Goal: Task Accomplishment & Management: Use online tool/utility

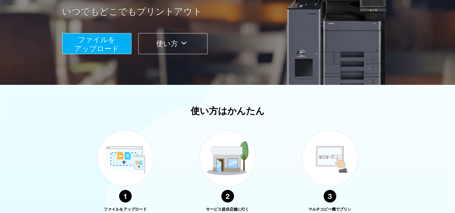
scroll to position [60, 0]
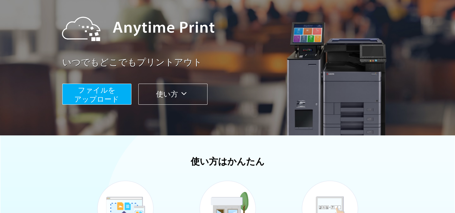
click at [103, 94] on span "ファイルを ​​アップロード" at bounding box center [96, 94] width 45 height 17
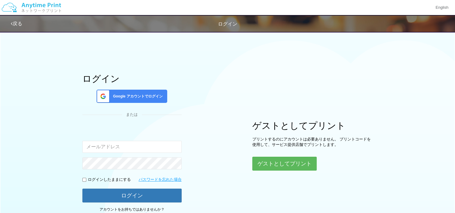
type input "[EMAIL_ADDRESS][DOMAIN_NAME]"
click at [248, 186] on div "ログイン Google アカウントでログイン または 入力されたメールアドレスまたはパスワードが正しくありません。 Goldeneagle2015@outlo…" at bounding box center [227, 122] width 361 height 189
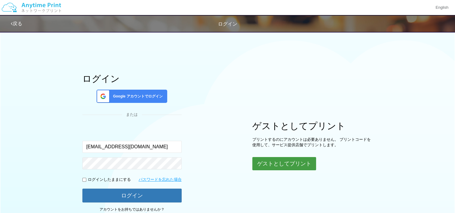
click at [288, 164] on button "ゲストとしてプリント" at bounding box center [284, 163] width 64 height 13
click at [278, 161] on button "ゲストとしてプリント" at bounding box center [284, 163] width 64 height 13
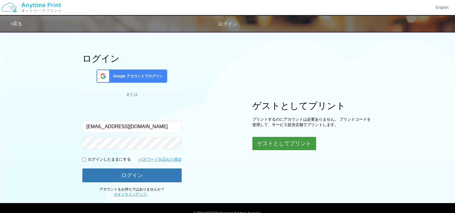
scroll to position [47, 0]
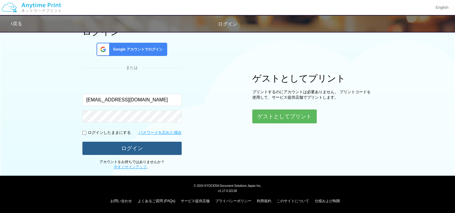
click at [140, 148] on button "ログイン" at bounding box center [131, 148] width 99 height 13
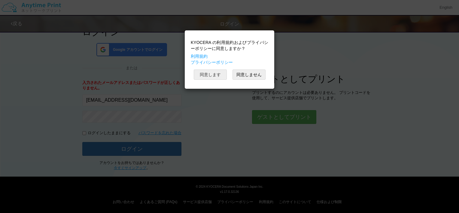
click at [211, 76] on button "同意します" at bounding box center [210, 74] width 33 height 10
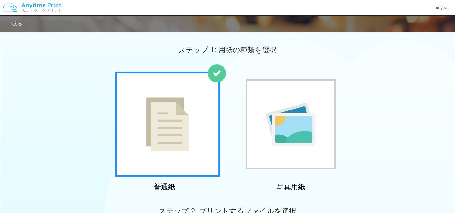
click at [173, 130] on img at bounding box center [167, 123] width 43 height 53
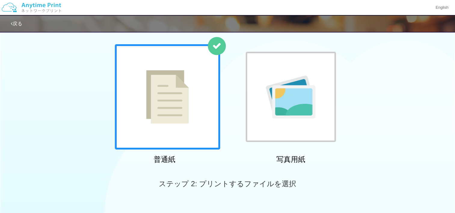
scroll to position [121, 0]
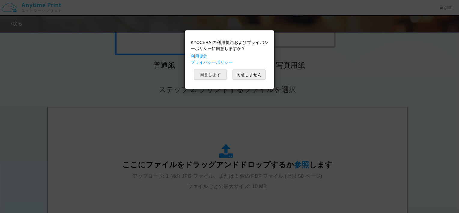
click at [211, 73] on button "同意します" at bounding box center [210, 74] width 33 height 10
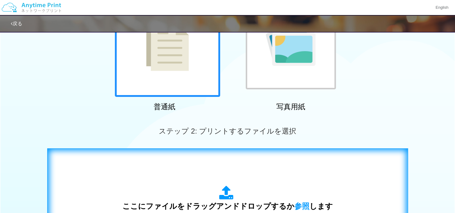
scroll to position [31, 0]
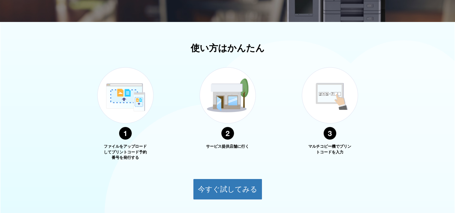
scroll to position [124, 0]
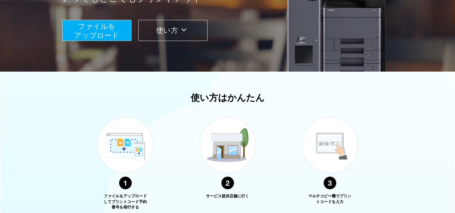
click at [90, 28] on span "ファイルを ​​アップロード" at bounding box center [96, 30] width 45 height 17
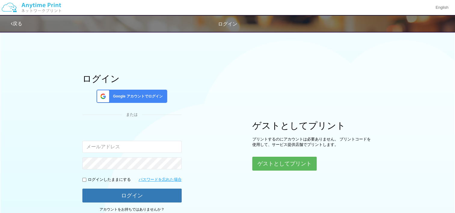
type input "[EMAIL_ADDRESS][DOMAIN_NAME]"
click at [231, 186] on div "ログイン Google アカウントでログイン または 入力されたメールアドレスまたはパスワードが正しくありません。 Goldeneagle2015@outlo…" at bounding box center [227, 122] width 361 height 189
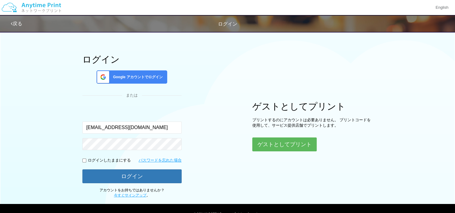
scroll to position [47, 0]
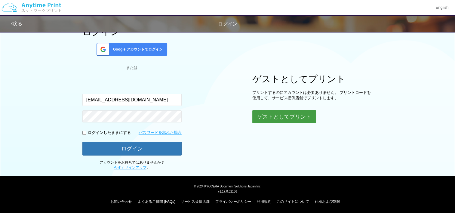
click at [287, 115] on button "ゲストとしてプリント" at bounding box center [284, 116] width 64 height 13
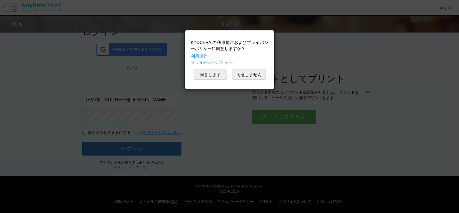
click at [208, 74] on button "同意します" at bounding box center [210, 74] width 33 height 10
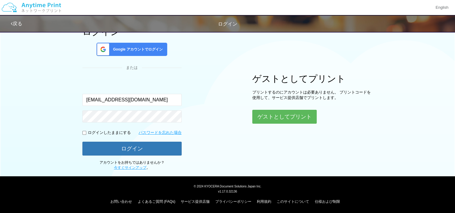
click at [240, 131] on div "ログイン Google アカウントでログイン または 入力されたメールアドレスまたはパスワードが正しくありません。 Goldeneagle2015@outlo…" at bounding box center [227, 75] width 361 height 189
click at [284, 115] on button "ゲストとしてプリント" at bounding box center [284, 116] width 64 height 13
click at [220, 151] on div "ログイン Google アカウントでログイン または 入力されたメールアドレスまたはパスワードが正しくありません。 Goldeneagle2015@outlo…" at bounding box center [227, 75] width 361 height 189
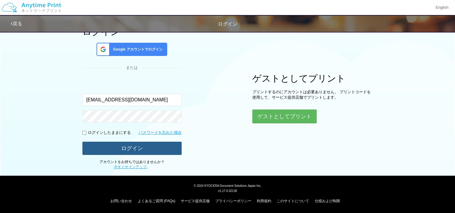
click at [132, 145] on button "ログイン" at bounding box center [131, 148] width 99 height 13
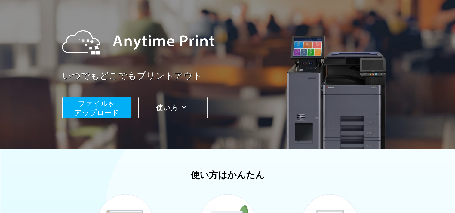
scroll to position [124, 0]
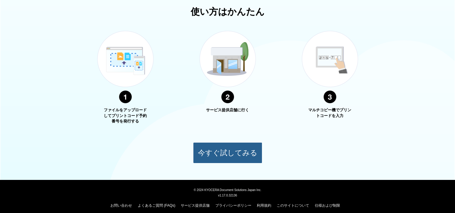
scroll to position [214, 0]
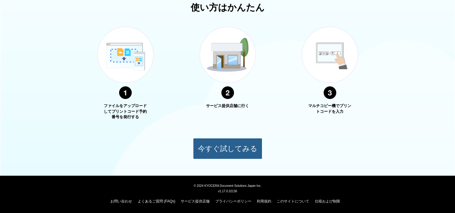
click at [220, 148] on button "今すぐ試してみる" at bounding box center [227, 148] width 69 height 21
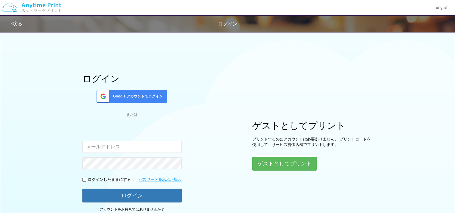
type input "[EMAIL_ADDRESS][DOMAIN_NAME]"
click at [2, 132] on div "ログイン Google アカウントでログイン または 入力されたメールアドレスまたはパスワードが正しくありません。 [EMAIL_ADDRESS][DOMAI…" at bounding box center [227, 122] width 455 height 189
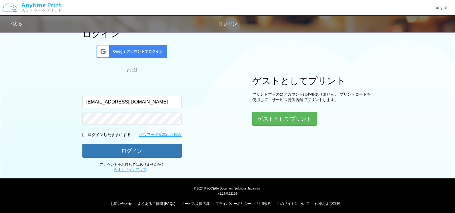
scroll to position [47, 0]
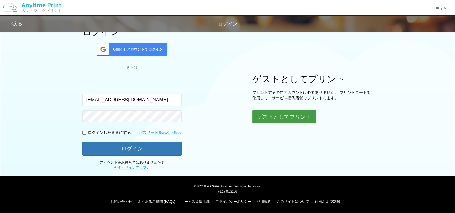
click at [281, 114] on button "ゲストとしてプリント" at bounding box center [284, 116] width 64 height 13
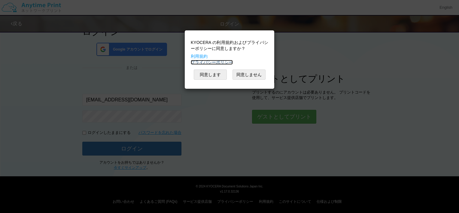
click at [203, 60] on link "プライバシーポリシー" at bounding box center [212, 62] width 42 height 5
click at [200, 57] on link "利用規約" at bounding box center [199, 56] width 17 height 5
click at [211, 62] on link "プライバシーポリシー" at bounding box center [212, 62] width 42 height 5
click at [212, 74] on button "同意します" at bounding box center [210, 74] width 33 height 10
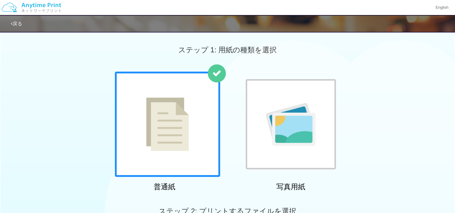
click at [174, 113] on img at bounding box center [167, 123] width 43 height 53
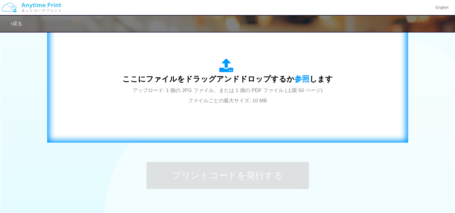
scroll to position [210, 0]
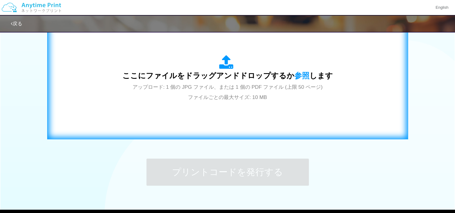
click at [199, 100] on span "アップロード: 1 個の JPG ファイル、または 1 個の PDF ファイル (上限 50 ページ) ファイルごとの最大サイズ: 10 MB" at bounding box center [227, 92] width 190 height 16
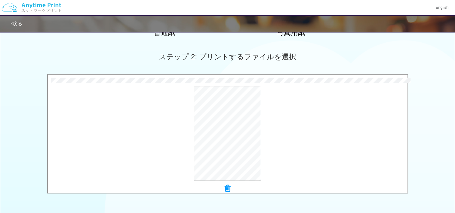
scroll to position [154, 0]
click at [231, 135] on button "プレビュー" at bounding box center [230, 134] width 28 height 10
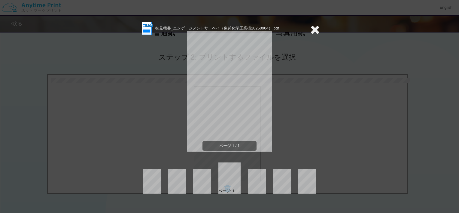
click at [316, 30] on icon at bounding box center [314, 29] width 9 height 12
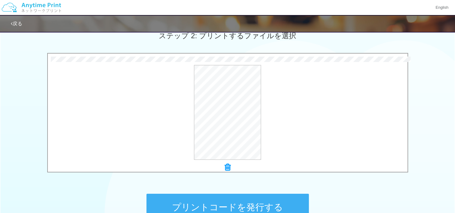
scroll to position [244, 0]
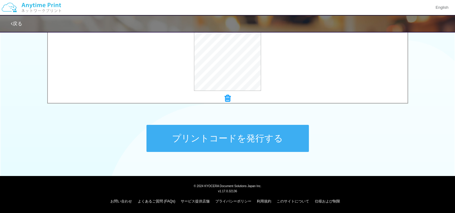
click at [235, 139] on button "プリントコードを発行する" at bounding box center [227, 138] width 162 height 27
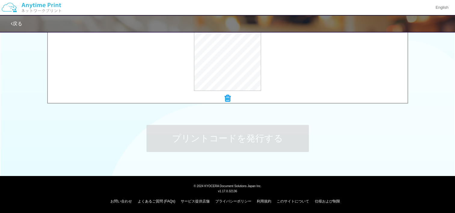
scroll to position [0, 0]
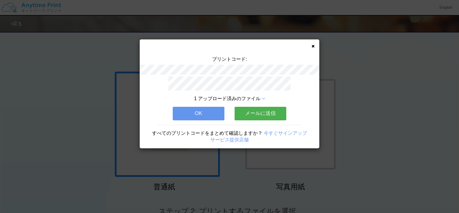
click at [255, 109] on button "メールに送信" at bounding box center [261, 113] width 52 height 13
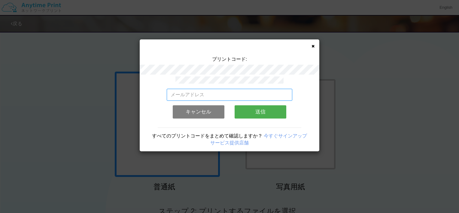
click at [191, 91] on input "email" at bounding box center [230, 95] width 126 height 12
type input "[EMAIL_ADDRESS][DOMAIN_NAME]"
click at [265, 111] on button "送信" at bounding box center [261, 111] width 52 height 13
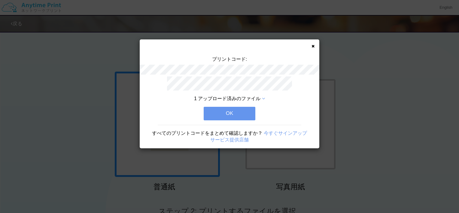
click at [229, 109] on button "OK" at bounding box center [230, 113] width 52 height 13
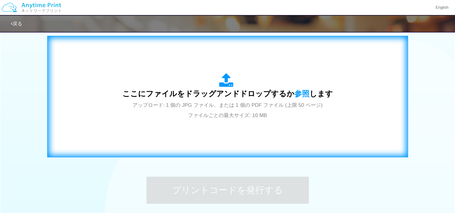
scroll to position [94, 0]
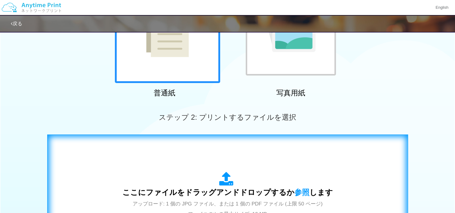
click at [223, 172] on icon at bounding box center [227, 179] width 17 height 15
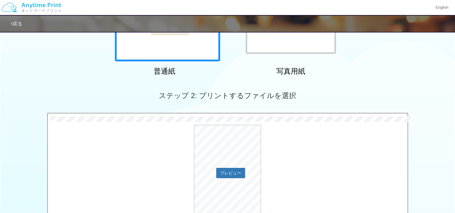
scroll to position [184, 0]
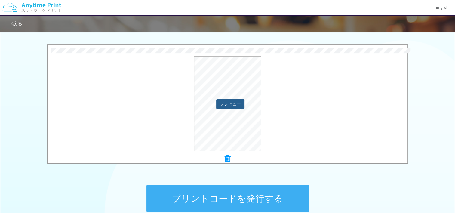
click at [230, 103] on button "プレビュー" at bounding box center [230, 104] width 28 height 10
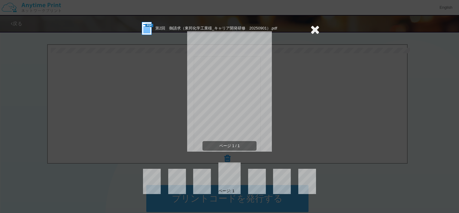
click at [316, 28] on icon at bounding box center [314, 29] width 9 height 12
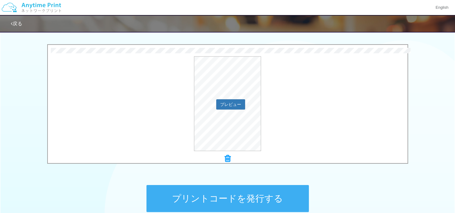
scroll to position [244, 0]
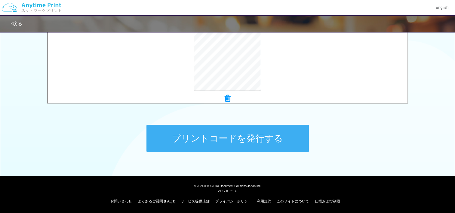
click at [219, 138] on button "プリントコードを発行する" at bounding box center [227, 138] width 162 height 27
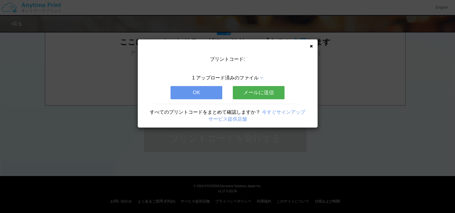
scroll to position [0, 0]
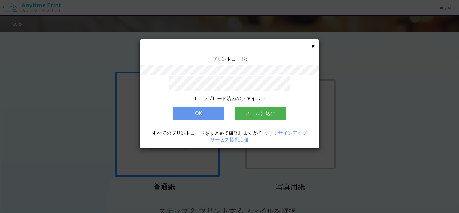
click at [257, 110] on button "メールに送信" at bounding box center [261, 113] width 52 height 13
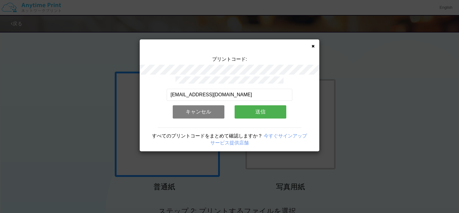
click at [260, 109] on button "送信" at bounding box center [261, 111] width 52 height 13
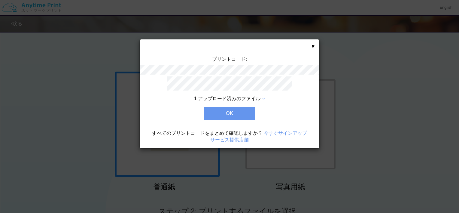
click at [226, 111] on button "OK" at bounding box center [230, 113] width 52 height 13
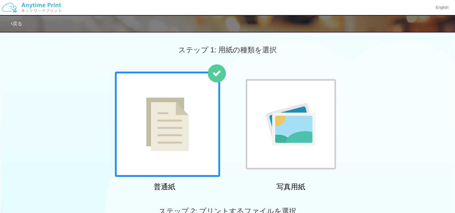
scroll to position [47, 0]
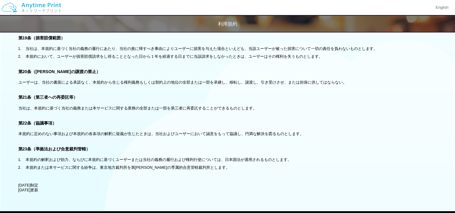
scroll to position [1097, 0]
